Goal: Information Seeking & Learning: Learn about a topic

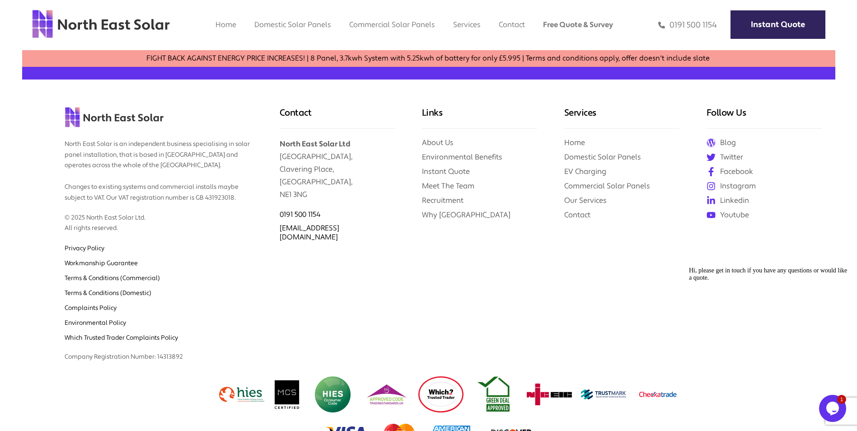
scroll to position [2047, 0]
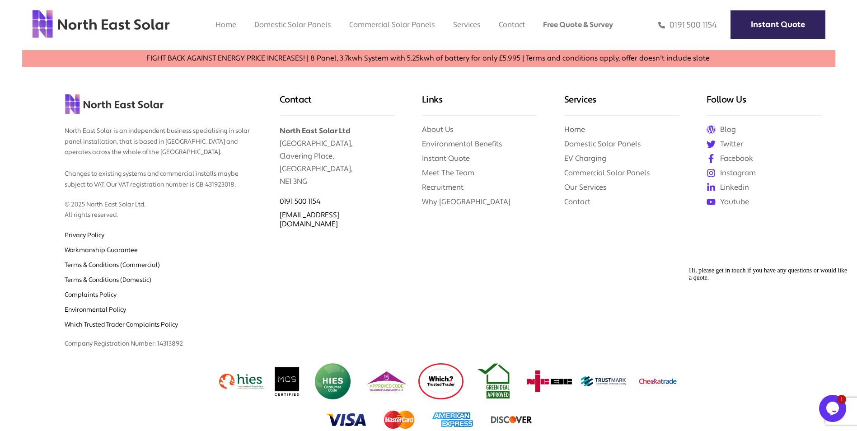
click at [511, 420] on img at bounding box center [511, 420] width 41 height 18
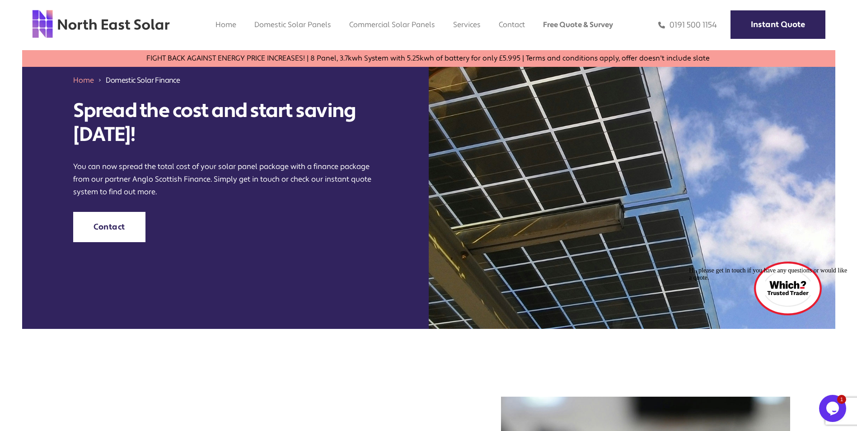
scroll to position [0, 0]
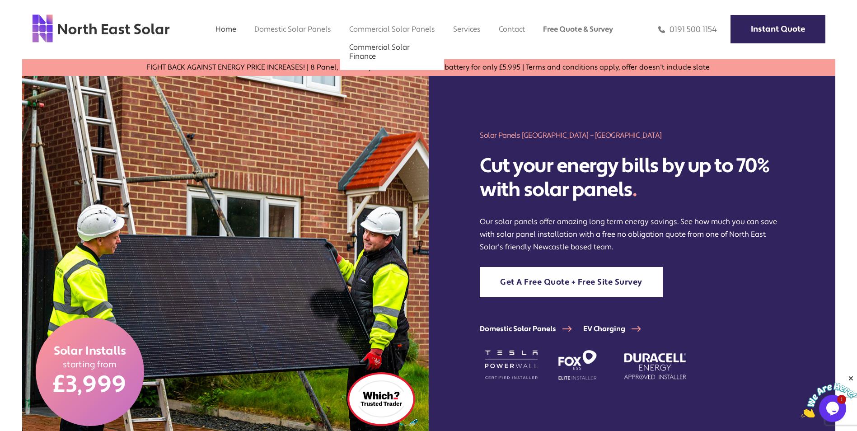
click at [380, 51] on link "Commercial Solar Finance" at bounding box center [379, 51] width 61 height 19
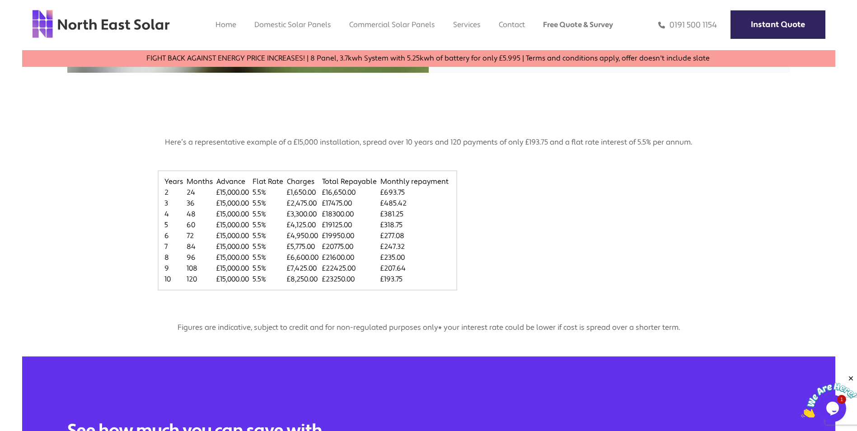
scroll to position [362, 0]
